Goal: Task Accomplishment & Management: Manage account settings

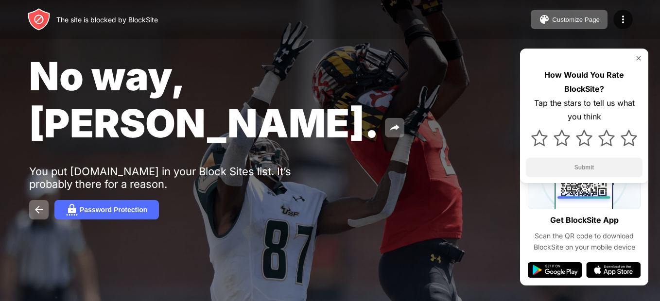
click at [637, 57] on img at bounding box center [639, 58] width 8 height 8
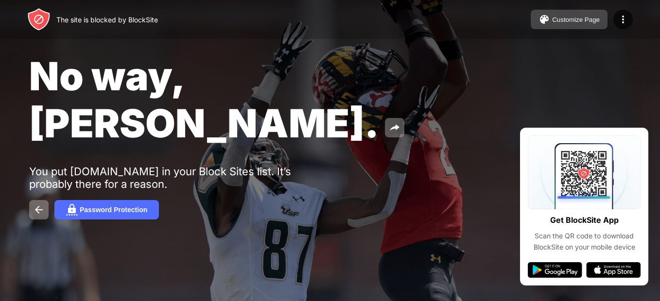
click at [583, 20] on div "Customize Page" at bounding box center [576, 19] width 48 height 7
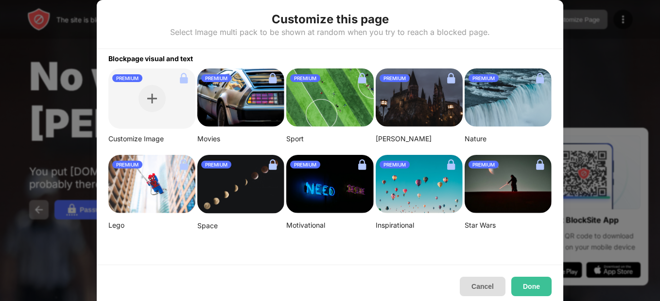
click at [479, 294] on button "Cancel" at bounding box center [483, 286] width 46 height 19
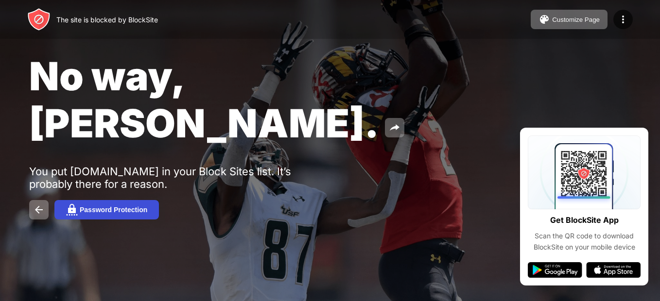
click at [144, 200] on button "Password Protection" at bounding box center [106, 209] width 104 height 19
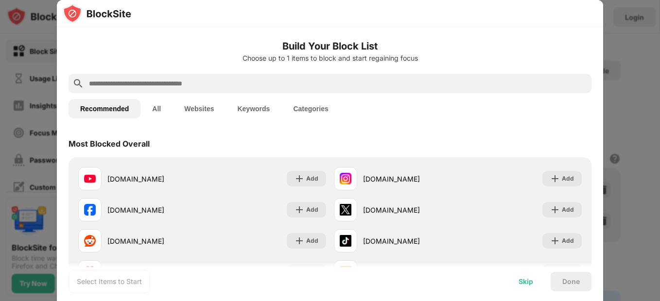
click at [526, 278] on div "Skip" at bounding box center [526, 282] width 15 height 8
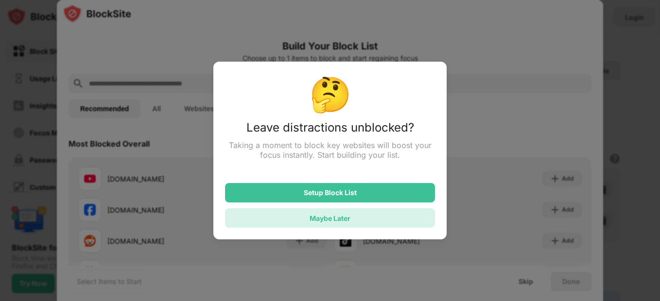
click at [378, 222] on div "Maybe Later" at bounding box center [330, 217] width 210 height 19
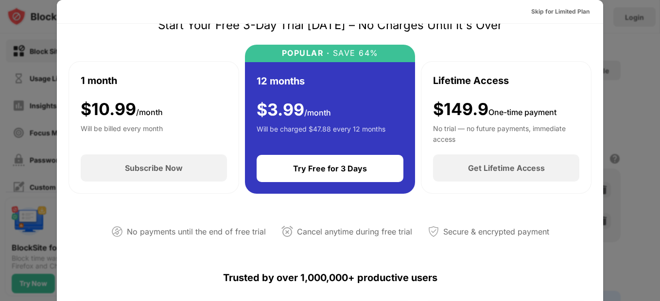
scroll to position [97, 0]
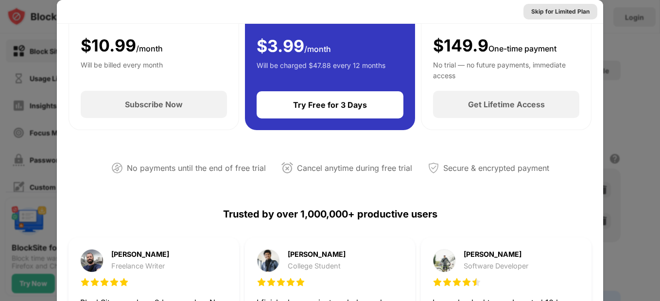
click at [562, 14] on div "Skip for Limited Plan" at bounding box center [560, 12] width 58 height 10
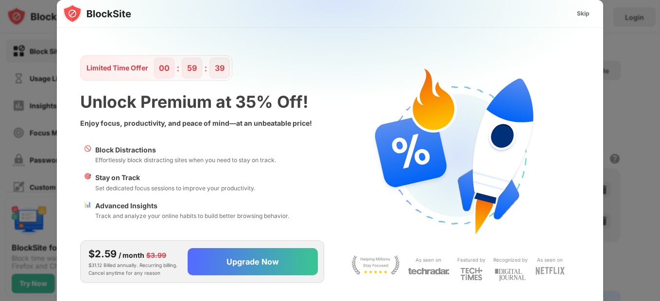
scroll to position [0, 0]
click at [579, 17] on div "Skip" at bounding box center [583, 14] width 13 height 10
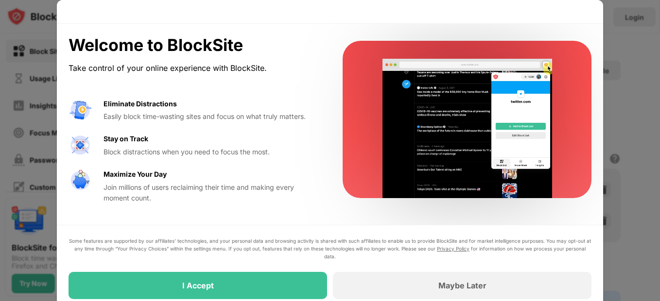
click at [477, 280] on div "Maybe Later" at bounding box center [462, 285] width 259 height 27
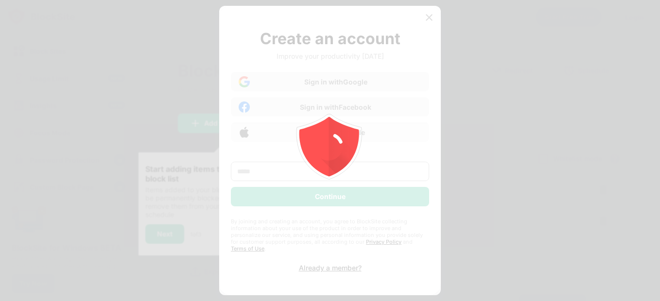
click at [383, 194] on icon "animation" at bounding box center [330, 150] width 175 height 175
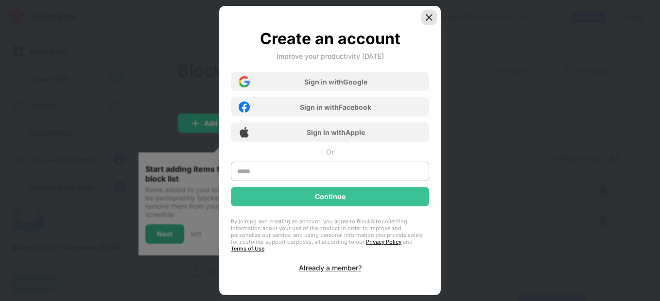
click at [431, 22] on img at bounding box center [429, 18] width 10 height 10
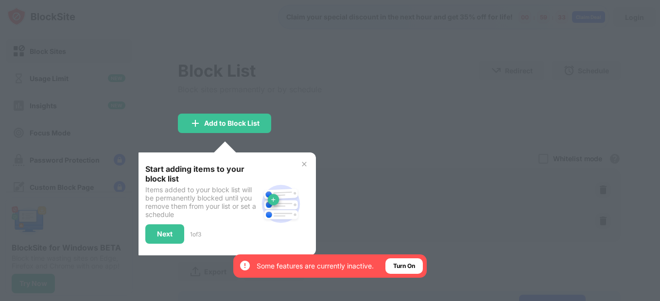
click at [300, 160] on div "Start adding items to your block list Items added to your block list will be pe…" at bounding box center [225, 204] width 182 height 103
click at [308, 166] on img at bounding box center [304, 164] width 8 height 8
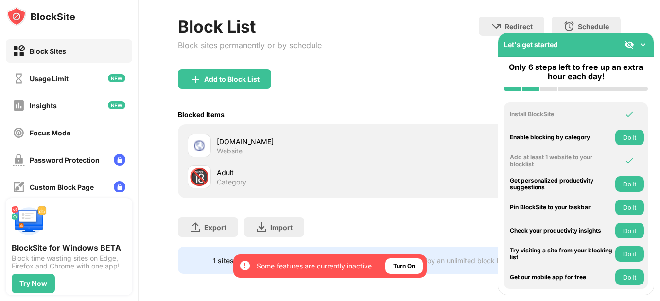
scroll to position [52, 0]
click at [642, 43] on img at bounding box center [643, 45] width 10 height 10
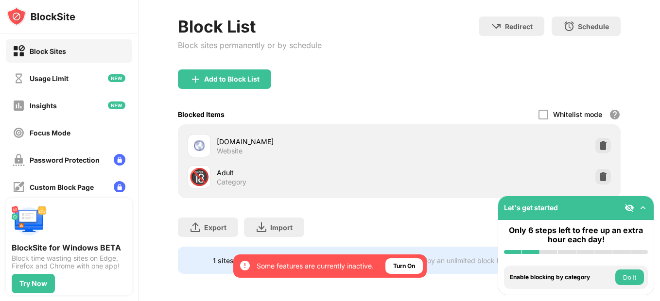
click at [598, 141] on img at bounding box center [603, 146] width 10 height 10
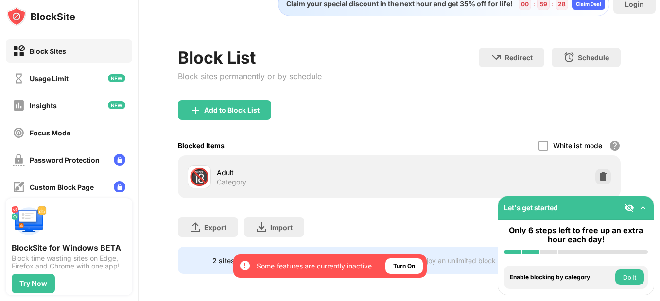
click at [595, 174] on div at bounding box center [603, 177] width 16 height 16
